Goal: Information Seeking & Learning: Learn about a topic

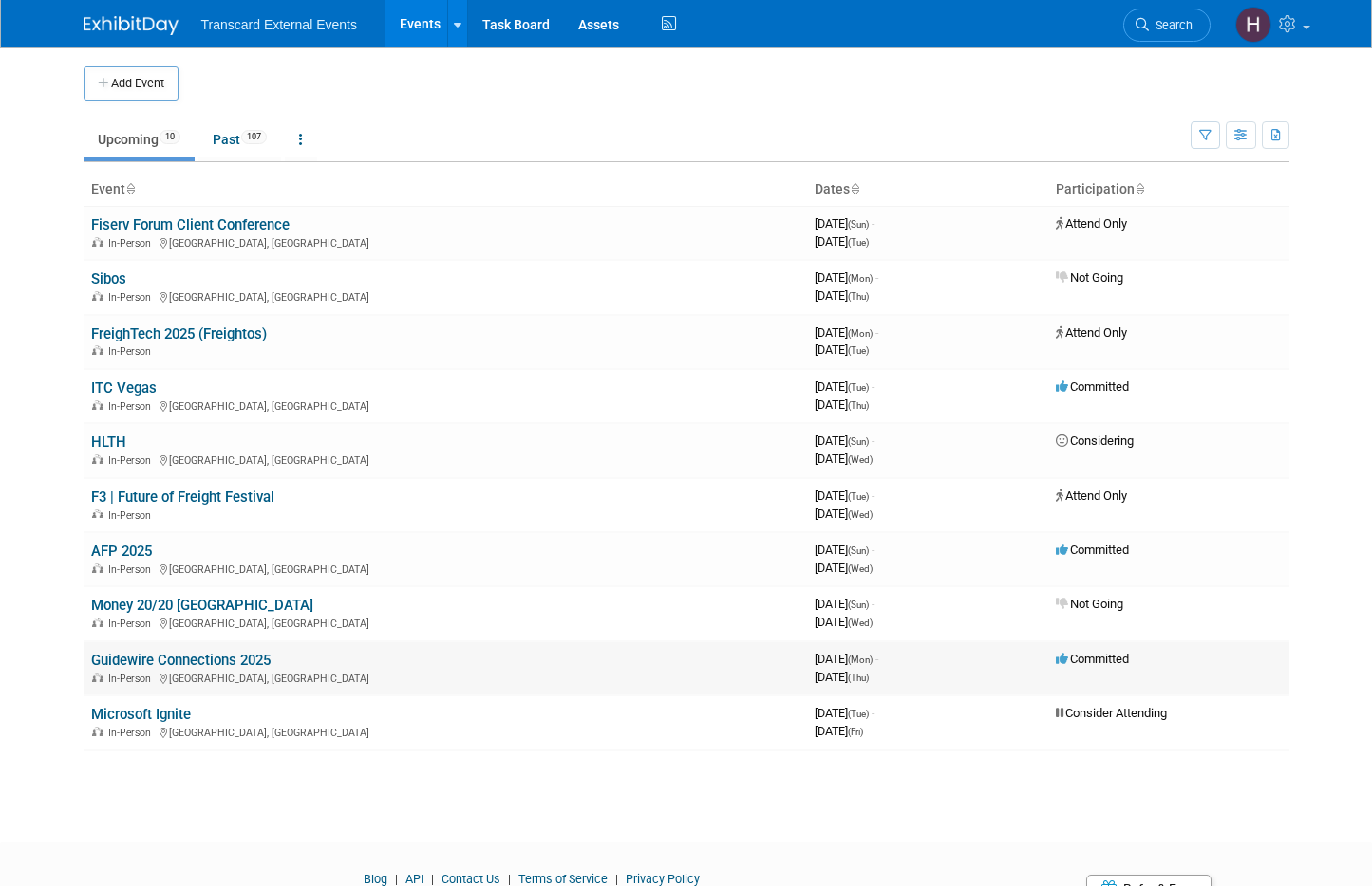
click at [141, 656] on link "Guidewire Connections 2025" at bounding box center [181, 660] width 179 height 17
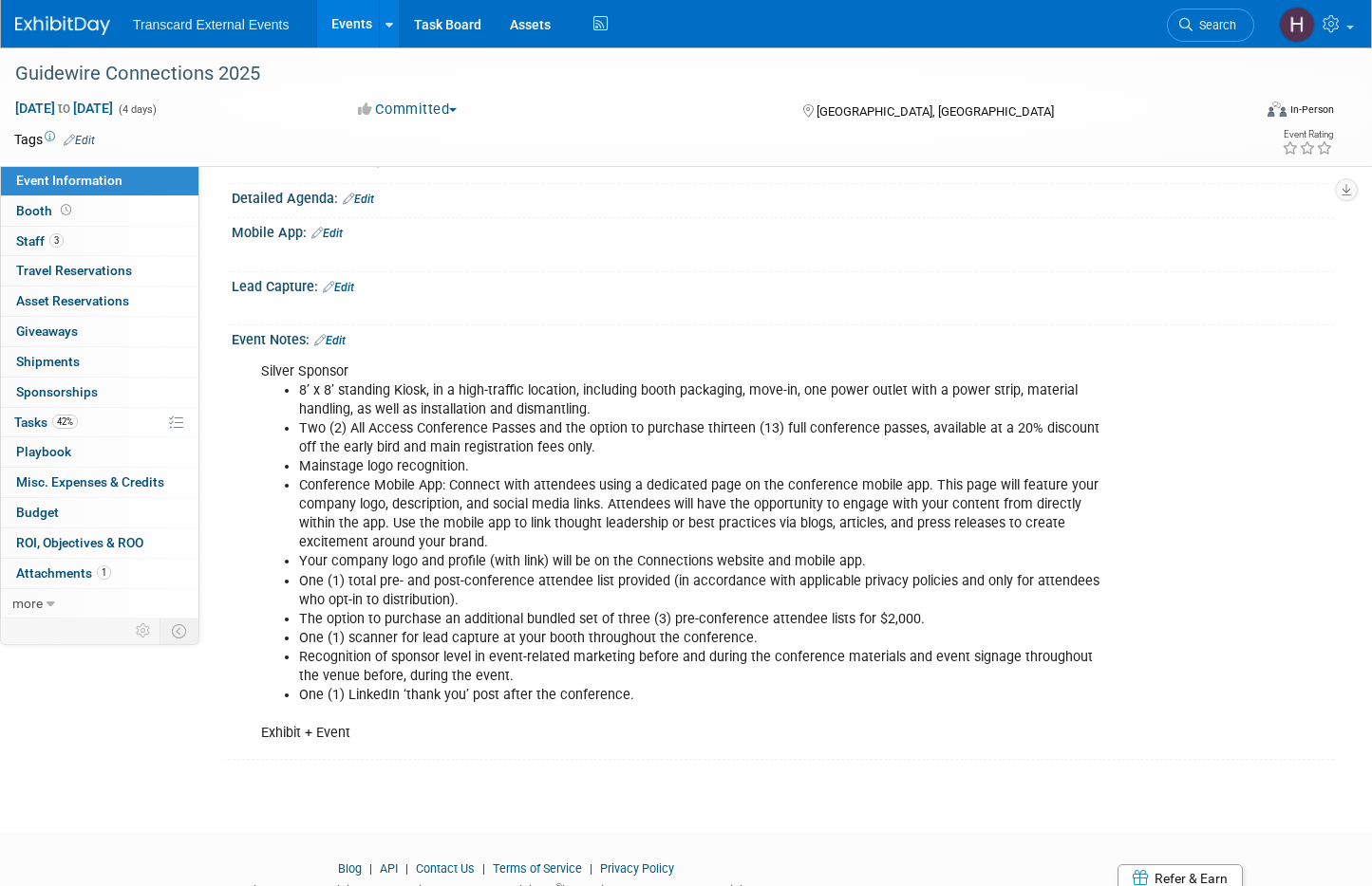
scroll to position [405, 0]
click at [95, 209] on link "Booth" at bounding box center [99, 210] width 197 height 30
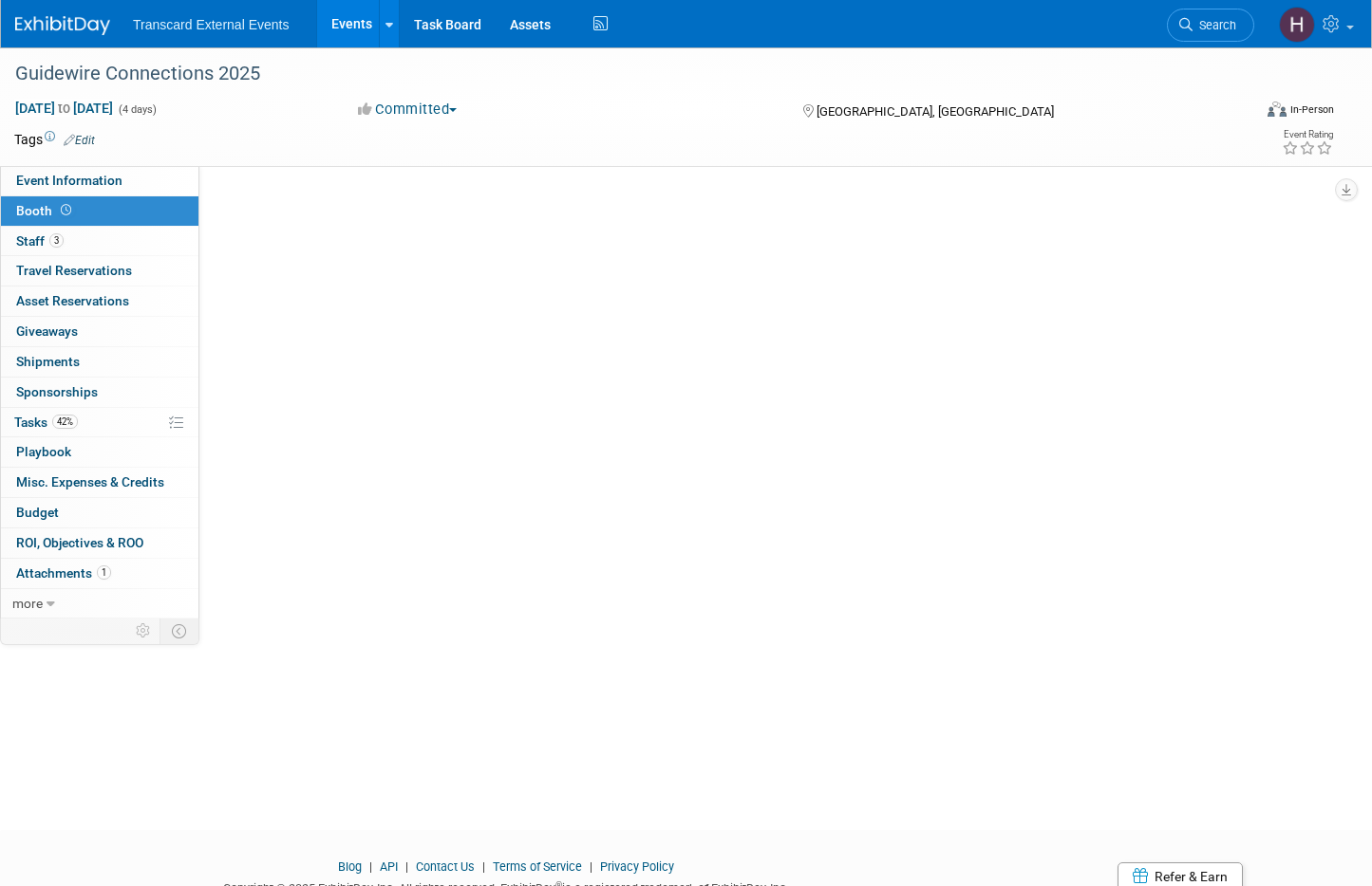
scroll to position [0, 0]
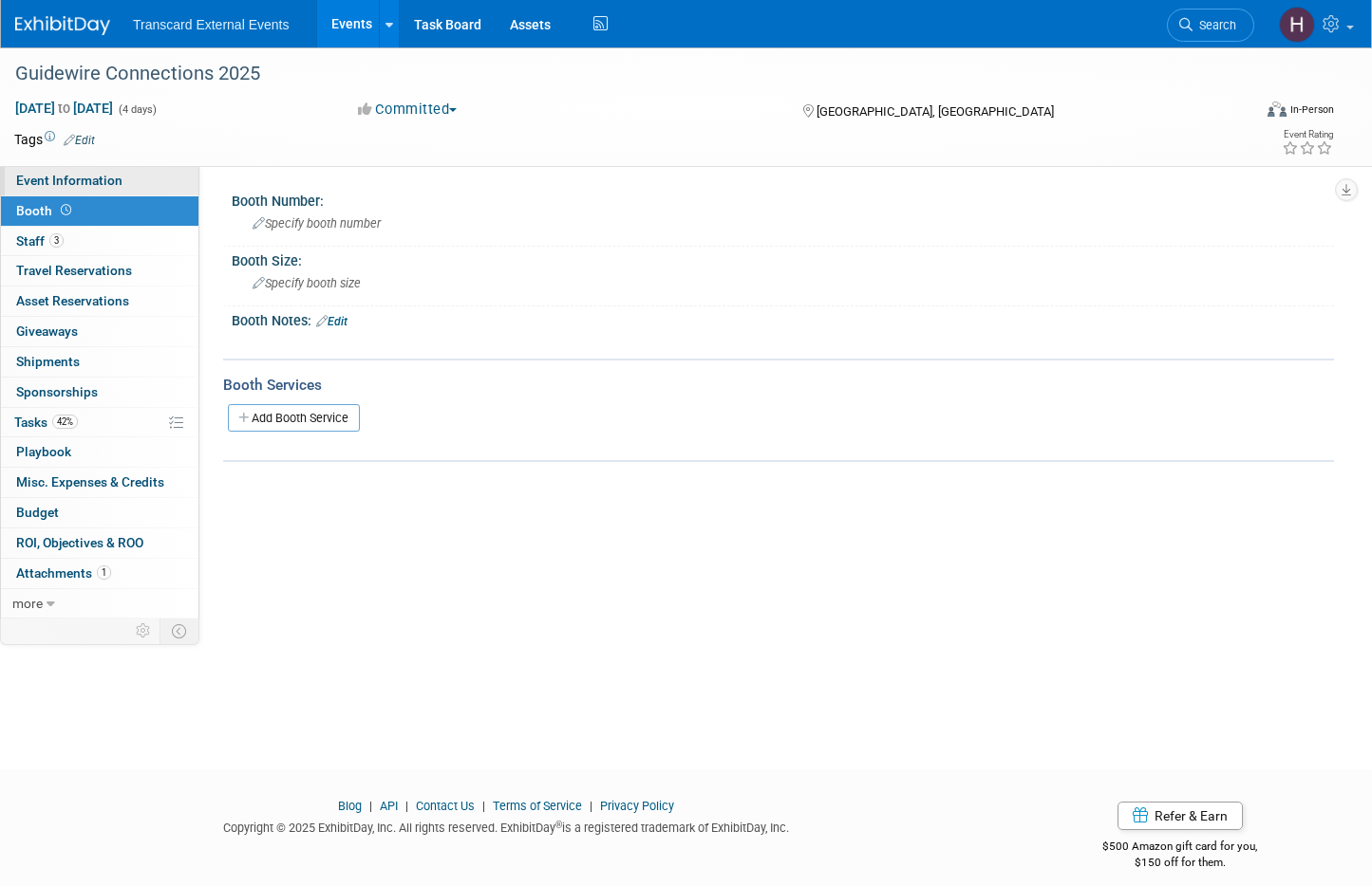
click at [112, 187] on span "Event Information" at bounding box center [70, 181] width 107 height 15
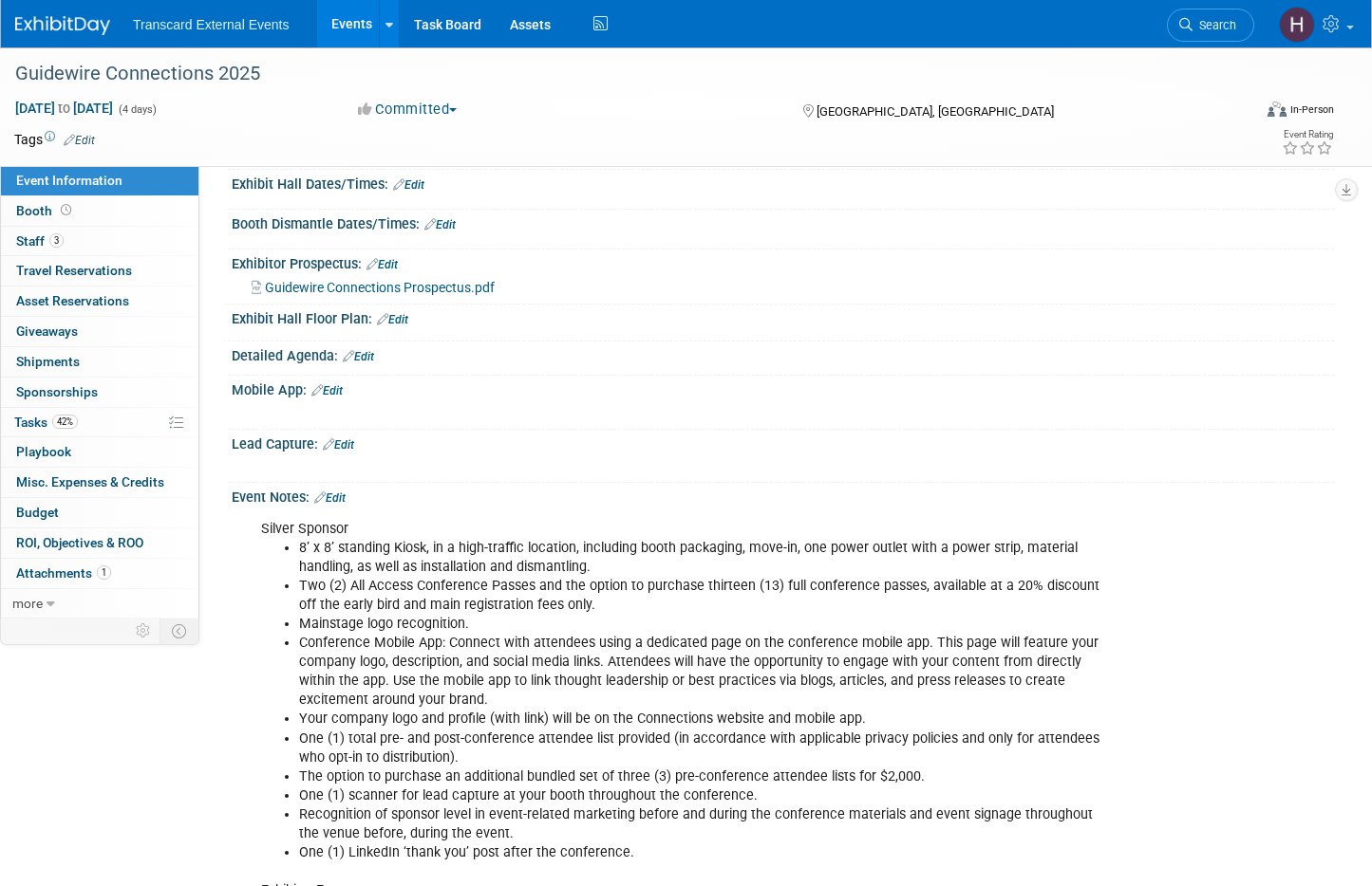
scroll to position [365, 0]
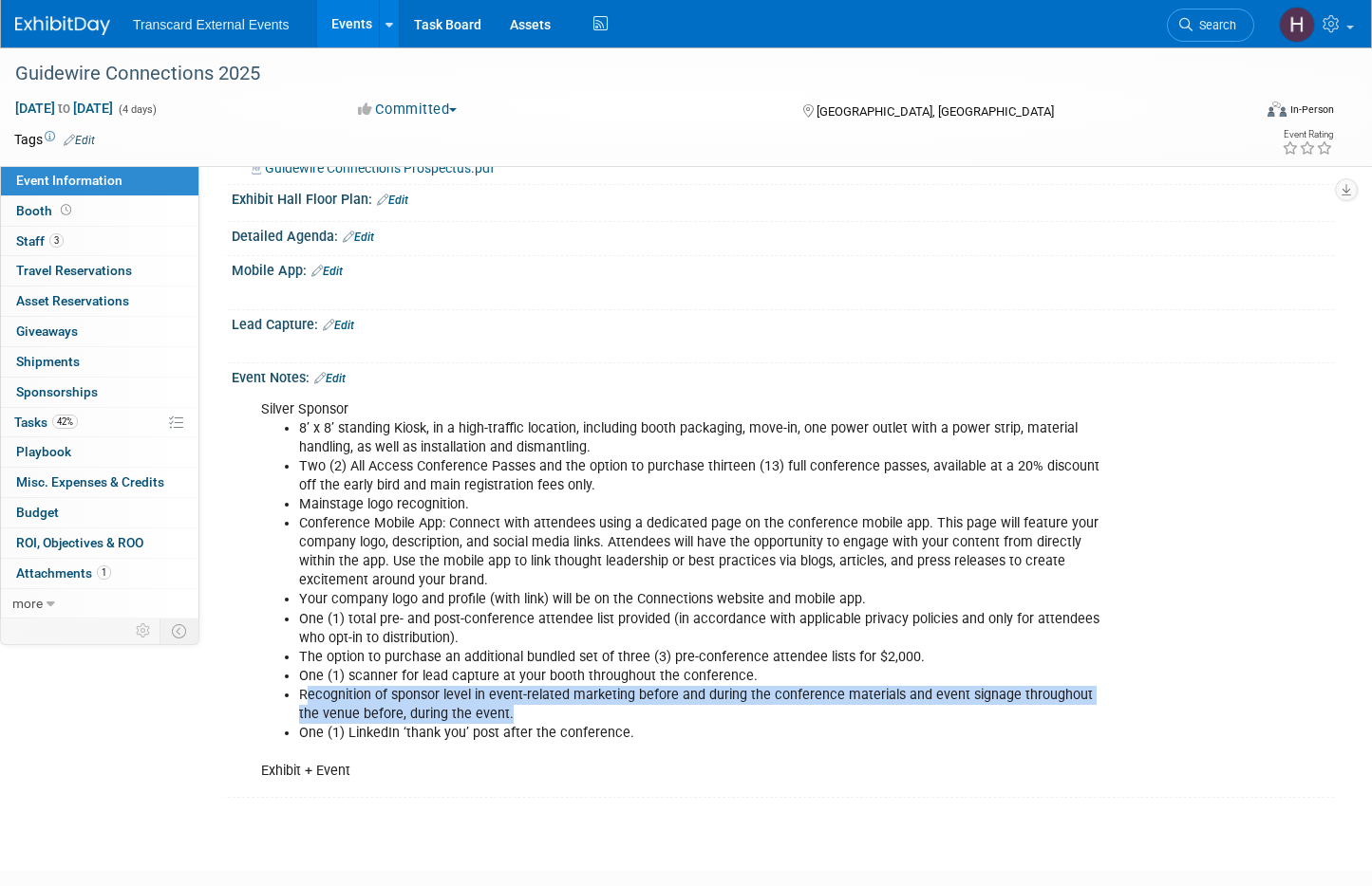
drag, startPoint x: 304, startPoint y: 699, endPoint x: 967, endPoint y: 708, distance: 663.1
click at [967, 708] on li "Recognition of sponsor level in event-related marketing before and during the c…" at bounding box center [705, 705] width 811 height 38
copy li "ecognition of sponsor level in event-related marketing before and during the co…"
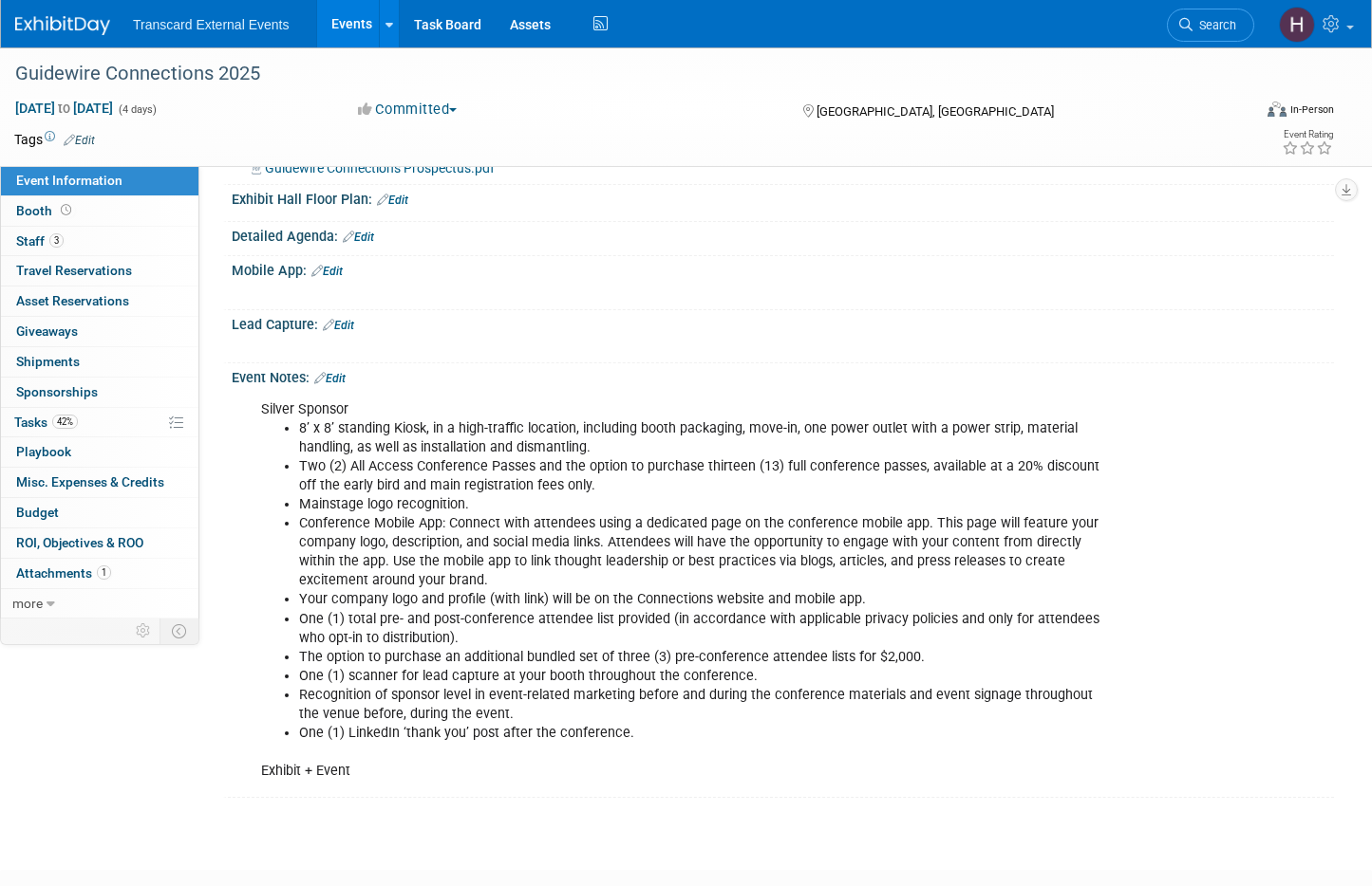
click at [462, 625] on li "One (1) total pre- and post-conference attendee list provided (in accordance wi…" at bounding box center [705, 629] width 811 height 38
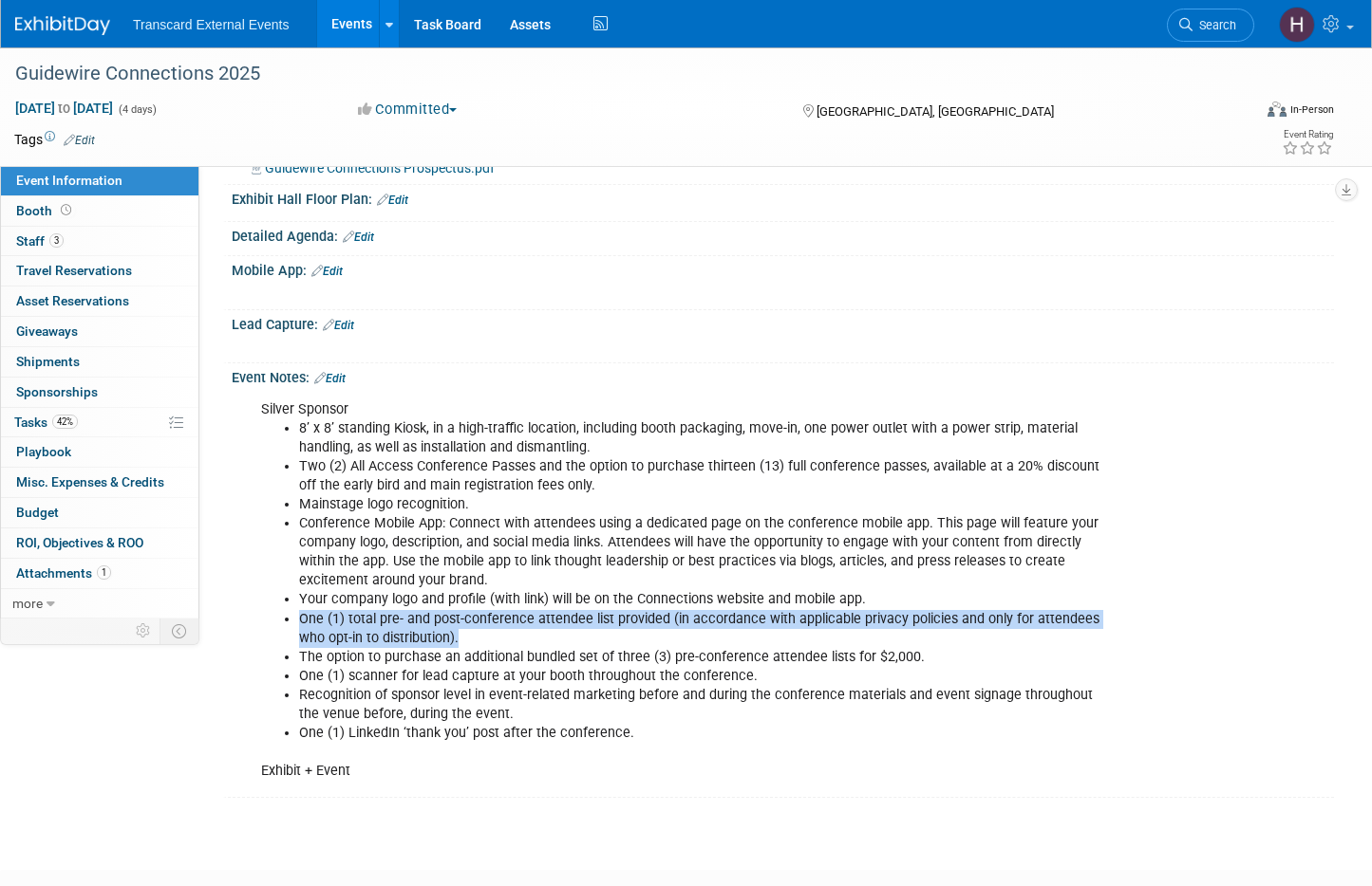
drag, startPoint x: 301, startPoint y: 618, endPoint x: 653, endPoint y: 637, distance: 352.5
click at [653, 637] on li "One (1) total pre- and post-conference attendee list provided (in accordance wi…" at bounding box center [705, 629] width 811 height 38
copy li "One (1) total pre- and post-conference attendee list provided (in accordance wi…"
click at [50, 227] on link "3 Staff 3" at bounding box center [99, 241] width 197 height 30
